Goal: Check status: Check status

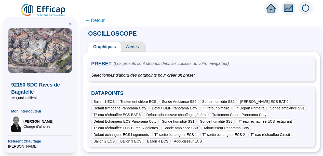
click at [95, 19] on span "← Retour" at bounding box center [95, 20] width 20 height 7
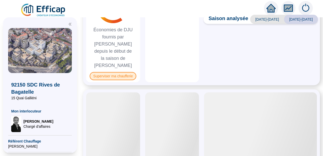
scroll to position [357, 0]
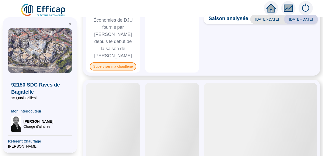
click at [120, 62] on span "Superviser ma chaufferie" at bounding box center [113, 66] width 47 height 8
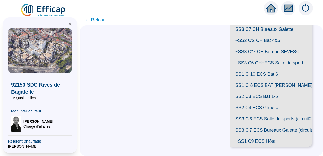
scroll to position [142, 0]
click at [267, 91] on span "SS1 C"8 ECS BAT [PERSON_NAME]" at bounding box center [272, 85] width 82 height 11
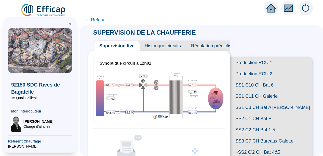
scroll to position [114, 0]
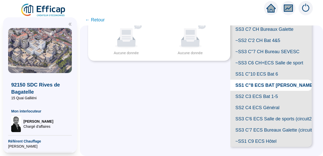
click at [270, 102] on span "SS2 C3 ECS Bat 1-5" at bounding box center [272, 96] width 82 height 11
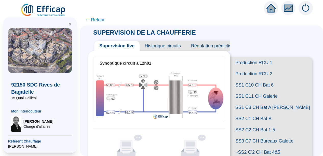
scroll to position [114, 0]
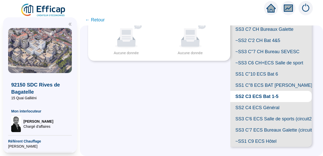
click at [274, 91] on span "SS1 C"8 ECS BAT [PERSON_NAME]" at bounding box center [272, 85] width 82 height 11
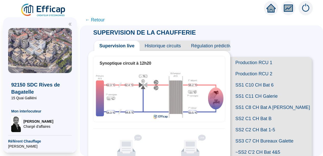
click at [163, 48] on span "Historique circuits" at bounding box center [163, 46] width 46 height 10
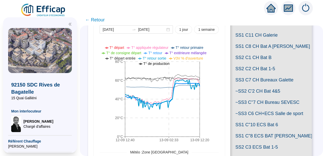
scroll to position [51, 0]
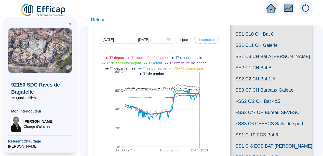
click at [199, 41] on span "1 semaine" at bounding box center [206, 39] width 17 height 5
type input "[DATE]"
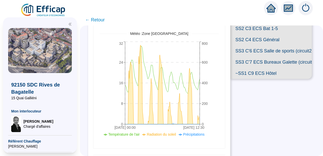
scroll to position [179, 0]
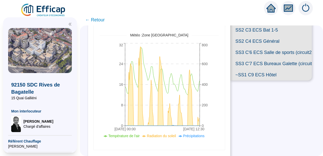
click at [264, 36] on span "SS2 C3 ECS Bat 1-5" at bounding box center [272, 29] width 82 height 11
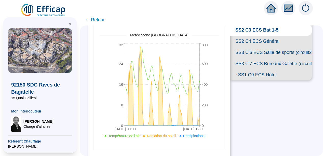
scroll to position [64, 0]
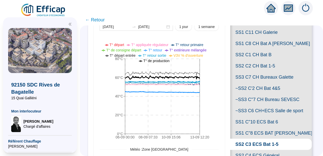
click at [100, 39] on div "[DATE] [DATE] 1 jour 1 semaine 06-09 00:[PHONE_NUMBER]:[PHONE_NUMBER]:[PHONE_NU…" at bounding box center [160, 135] width 132 height 258
